Goal: Information Seeking & Learning: Learn about a topic

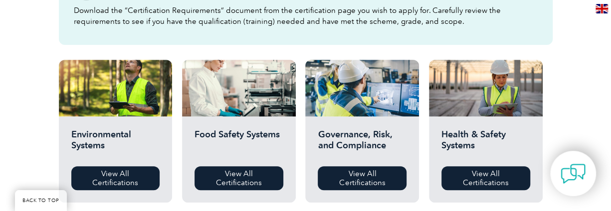
scroll to position [399, 0]
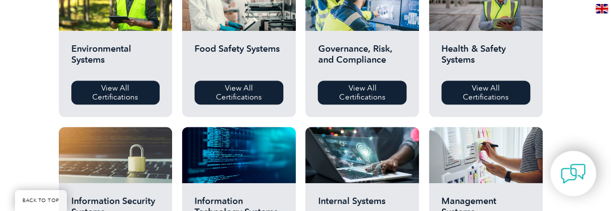
click at [472, 38] on div "Health & Safety Systems View All Certifications" at bounding box center [486, 74] width 114 height 86
click at [471, 47] on h2 "Health & Safety Systems" at bounding box center [485, 58] width 89 height 30
click at [477, 89] on link "View All Certifications" at bounding box center [485, 93] width 89 height 24
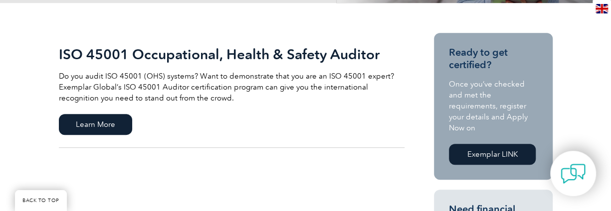
scroll to position [150, 0]
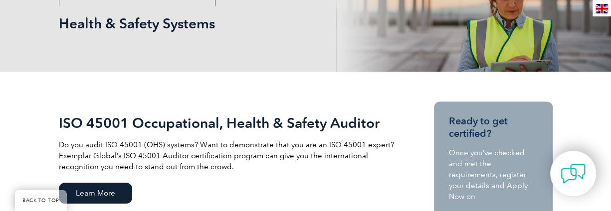
click at [337, 199] on link "ISO 45001 Occupational, Health & Safety Auditor Do you audit ISO 45001 (OHS) sy…" at bounding box center [232, 159] width 346 height 115
